Goal: Navigation & Orientation: Find specific page/section

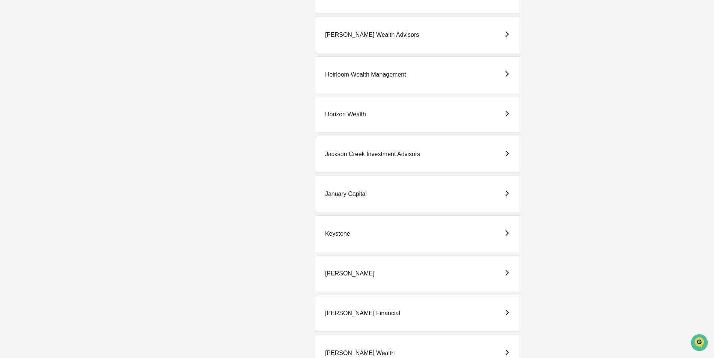
scroll to position [1051, 0]
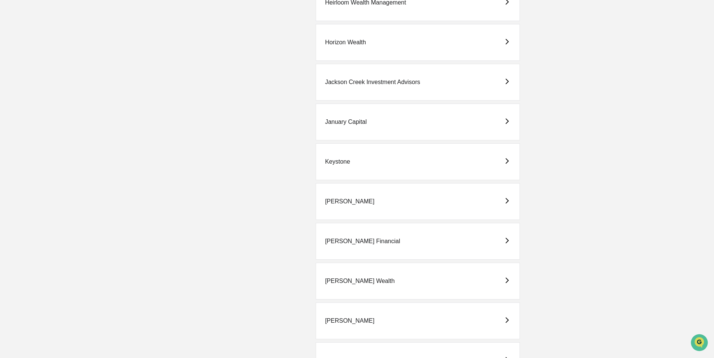
click at [343, 241] on div "[PERSON_NAME] Financial" at bounding box center [362, 241] width 75 height 7
